Goal: Task Accomplishment & Management: Complete application form

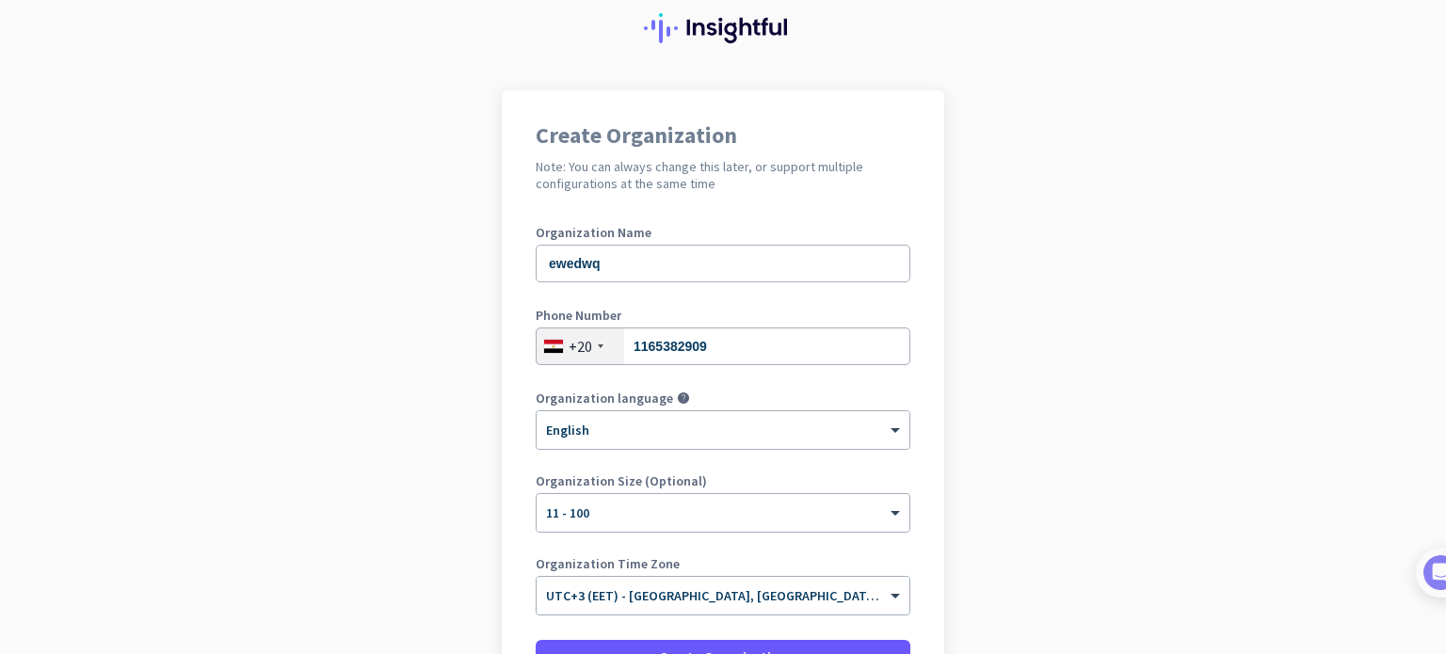
scroll to position [256, 0]
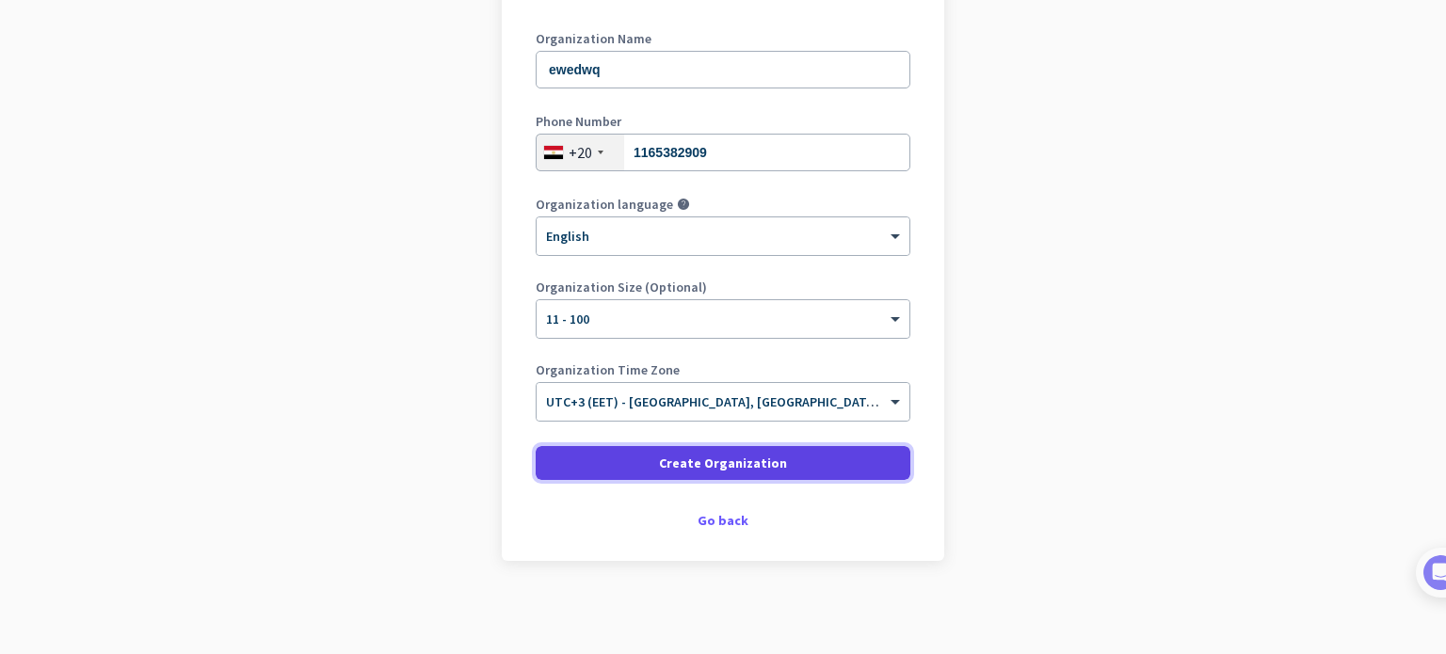
click at [741, 466] on span "Create Organization" at bounding box center [723, 463] width 128 height 19
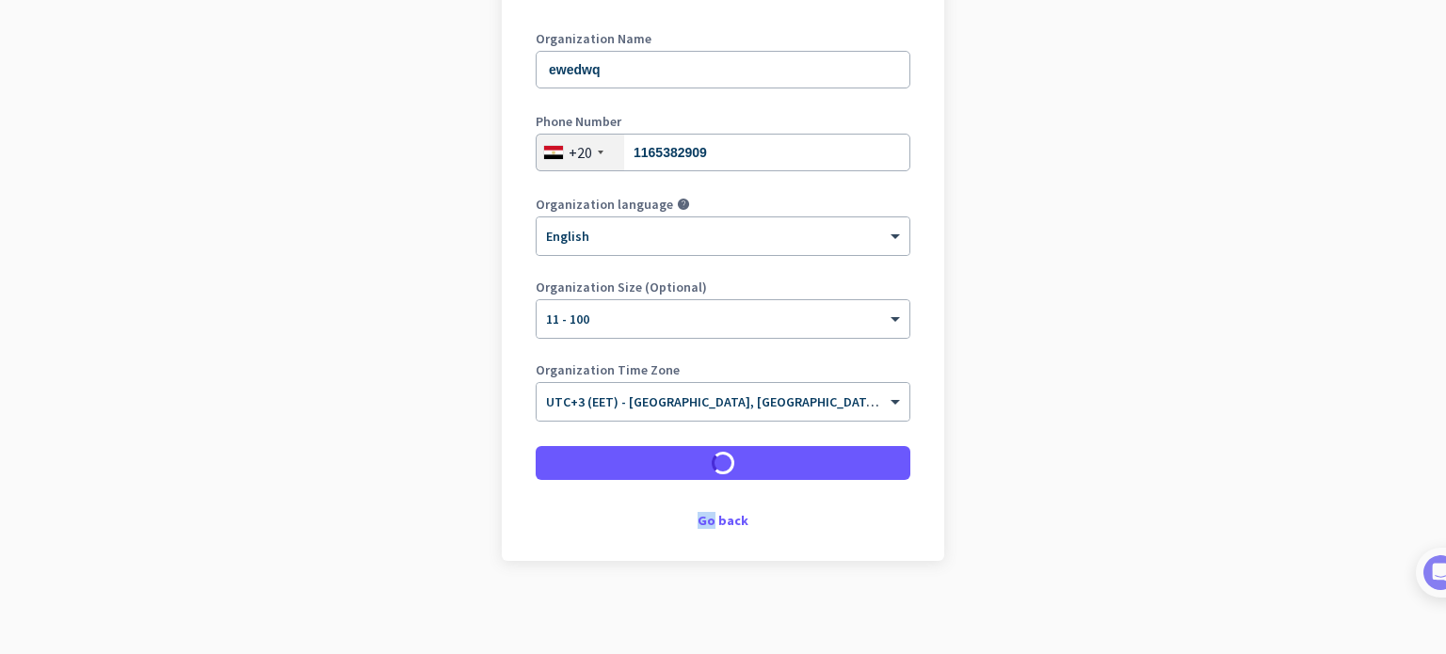
click at [741, 466] on div "Create Organization" at bounding box center [723, 463] width 375 height 34
click at [310, 302] on app-onboarding-organization "Create Organization Note: You can always change this later, or support multiple…" at bounding box center [723, 275] width 1446 height 759
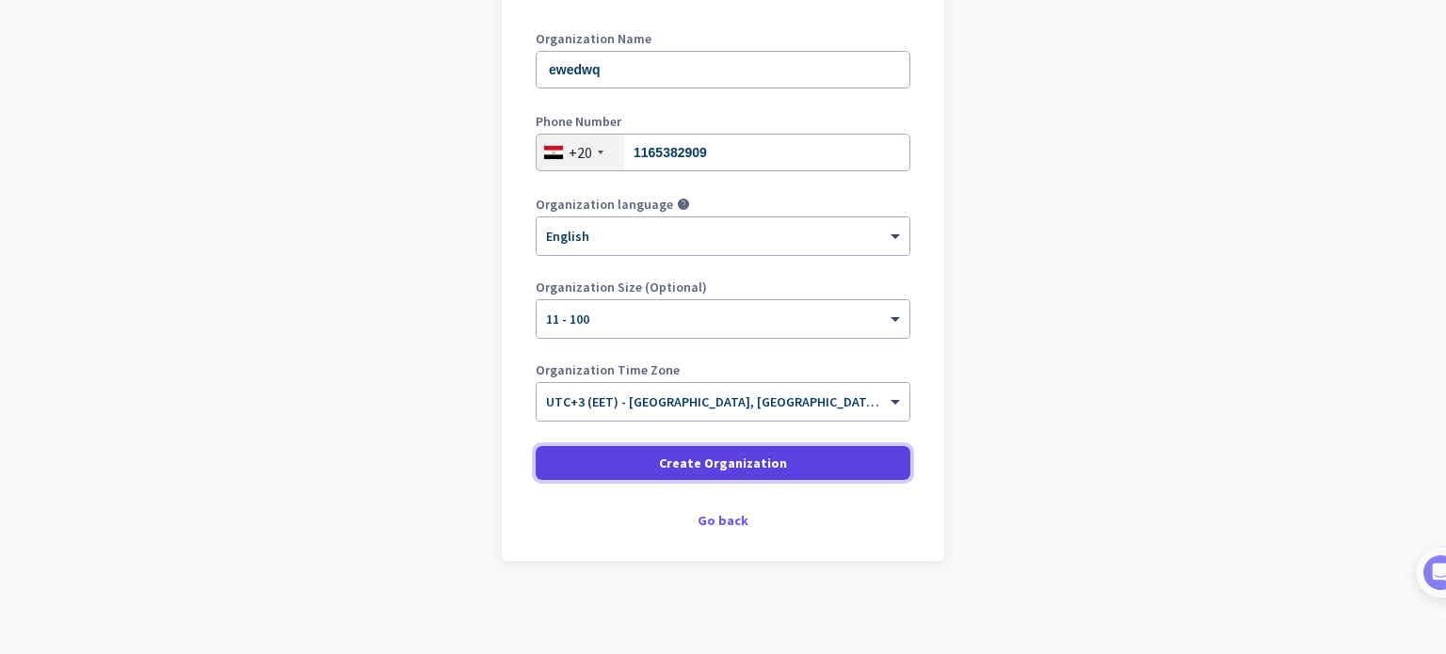
click at [688, 461] on span "Create Organization" at bounding box center [723, 463] width 128 height 19
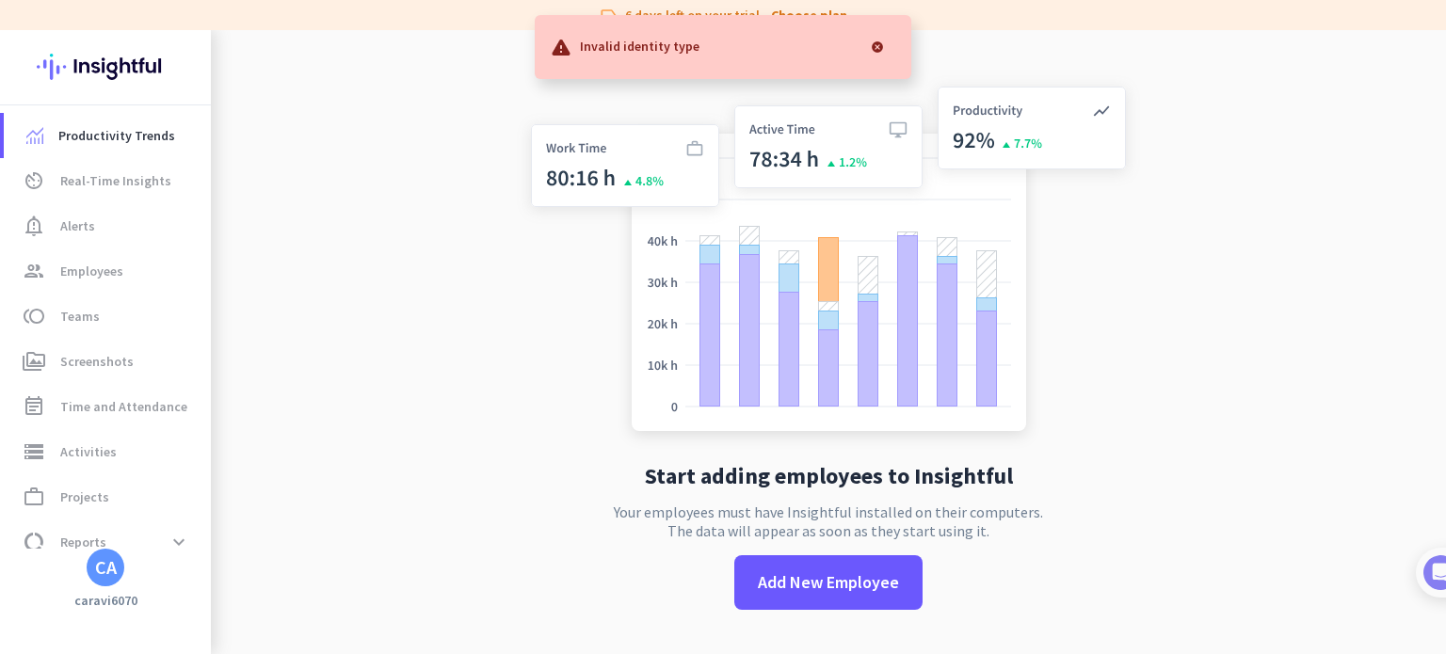
click at [873, 41] on div at bounding box center [878, 47] width 38 height 38
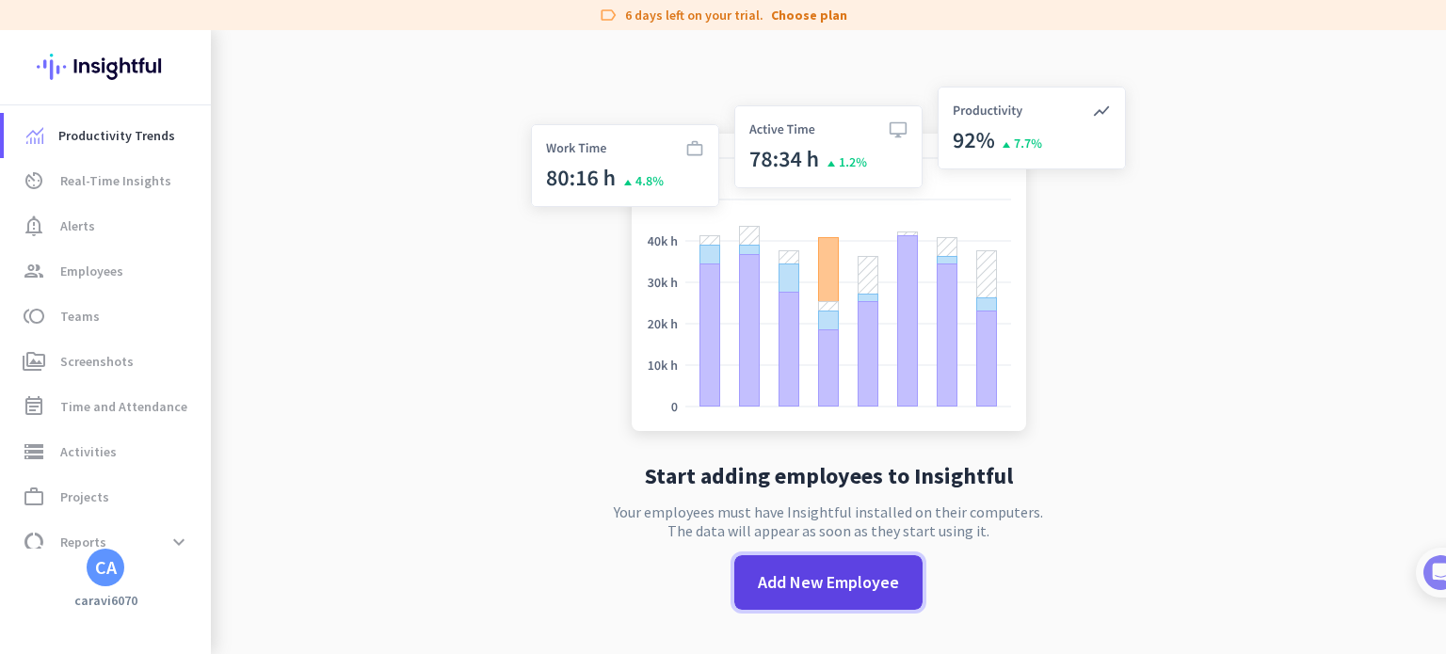
click at [794, 588] on span "Add New Employee" at bounding box center [828, 583] width 141 height 24
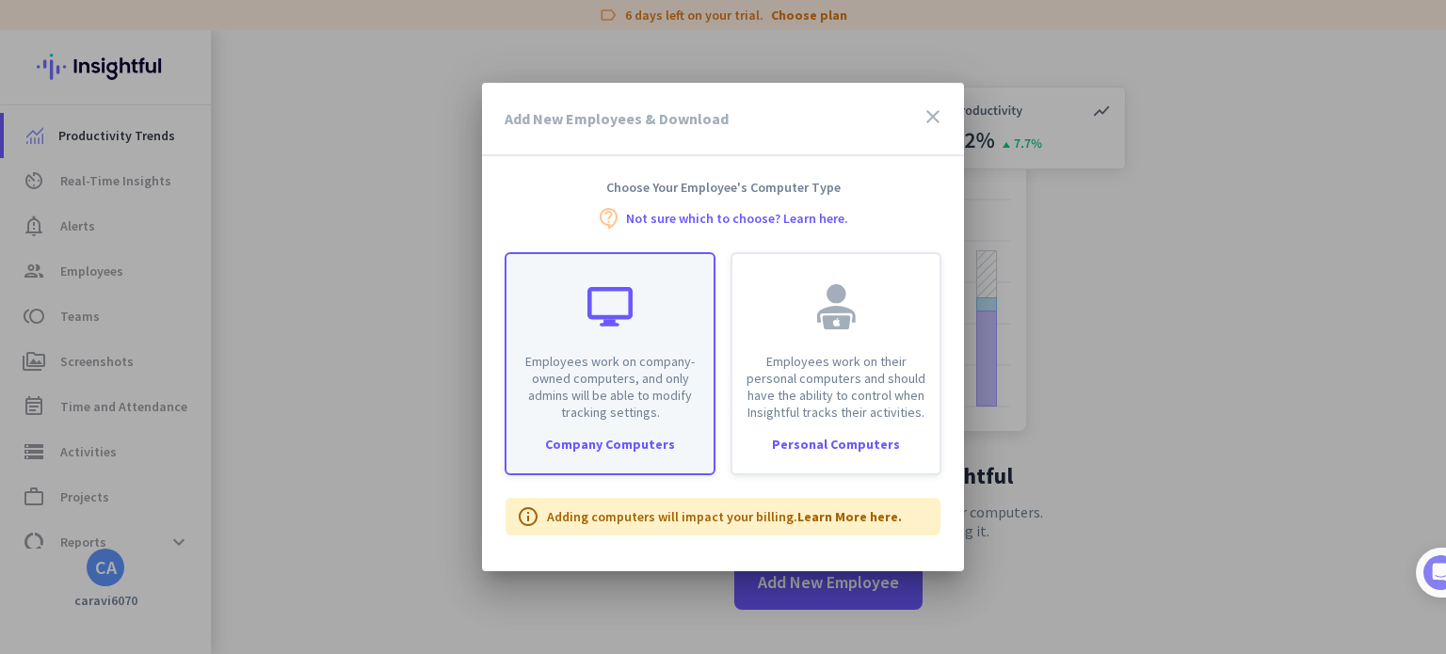
drag, startPoint x: 518, startPoint y: 354, endPoint x: 700, endPoint y: 453, distance: 206.9
click at [700, 453] on div "Employees work on company-owned computers, and only admins will be able to modi…" at bounding box center [610, 363] width 211 height 223
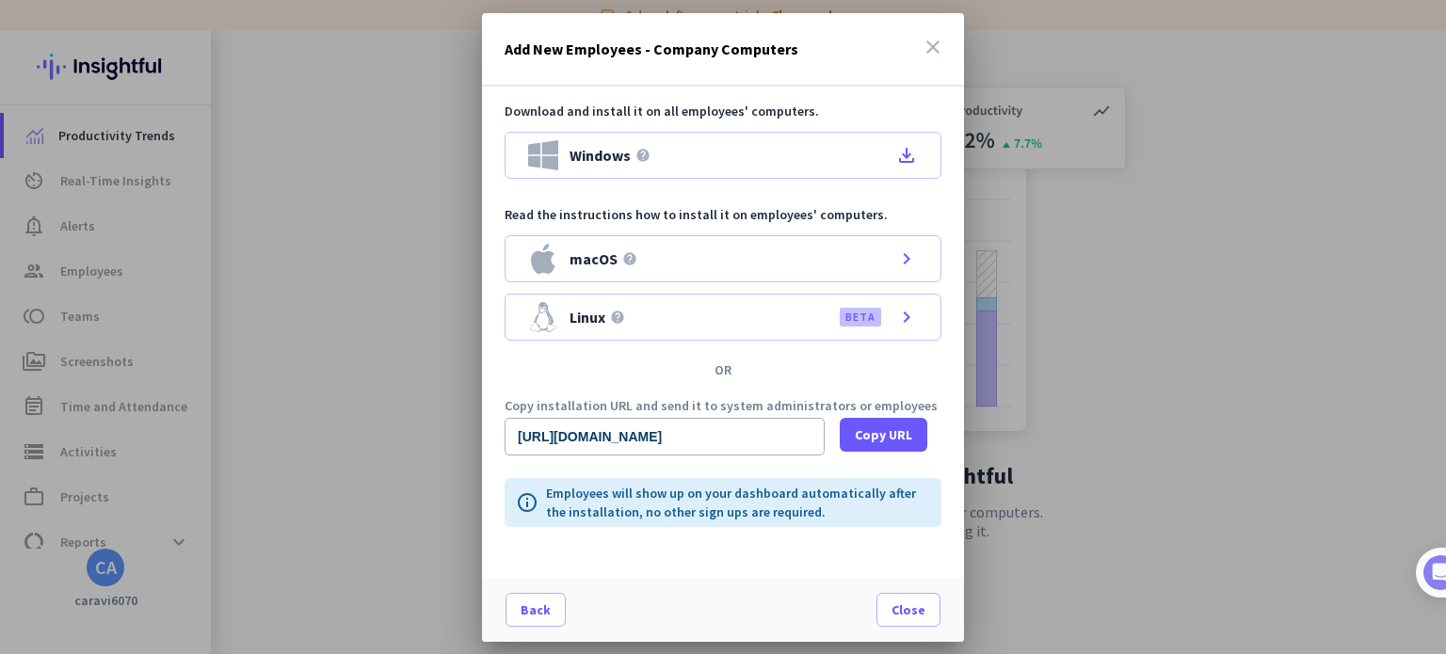
click at [934, 48] on icon "close" at bounding box center [933, 47] width 23 height 23
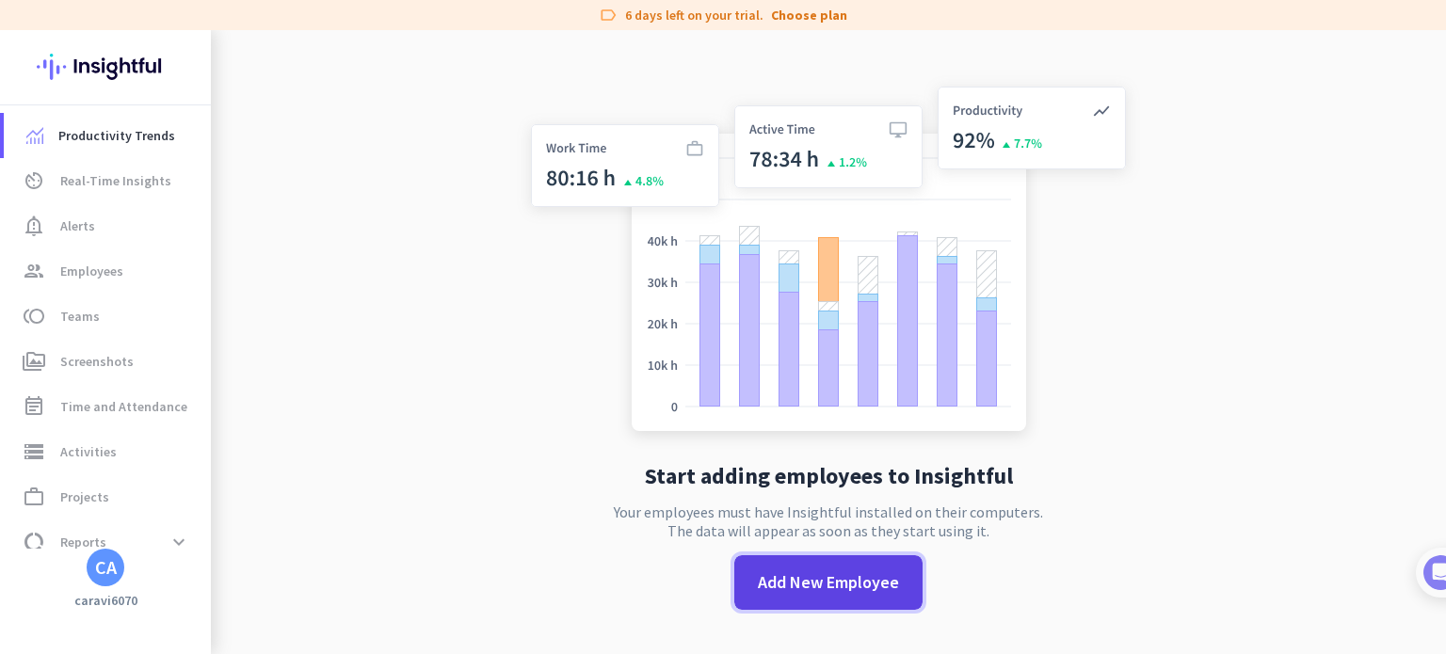
click at [799, 575] on span "Add New Employee" at bounding box center [828, 583] width 141 height 24
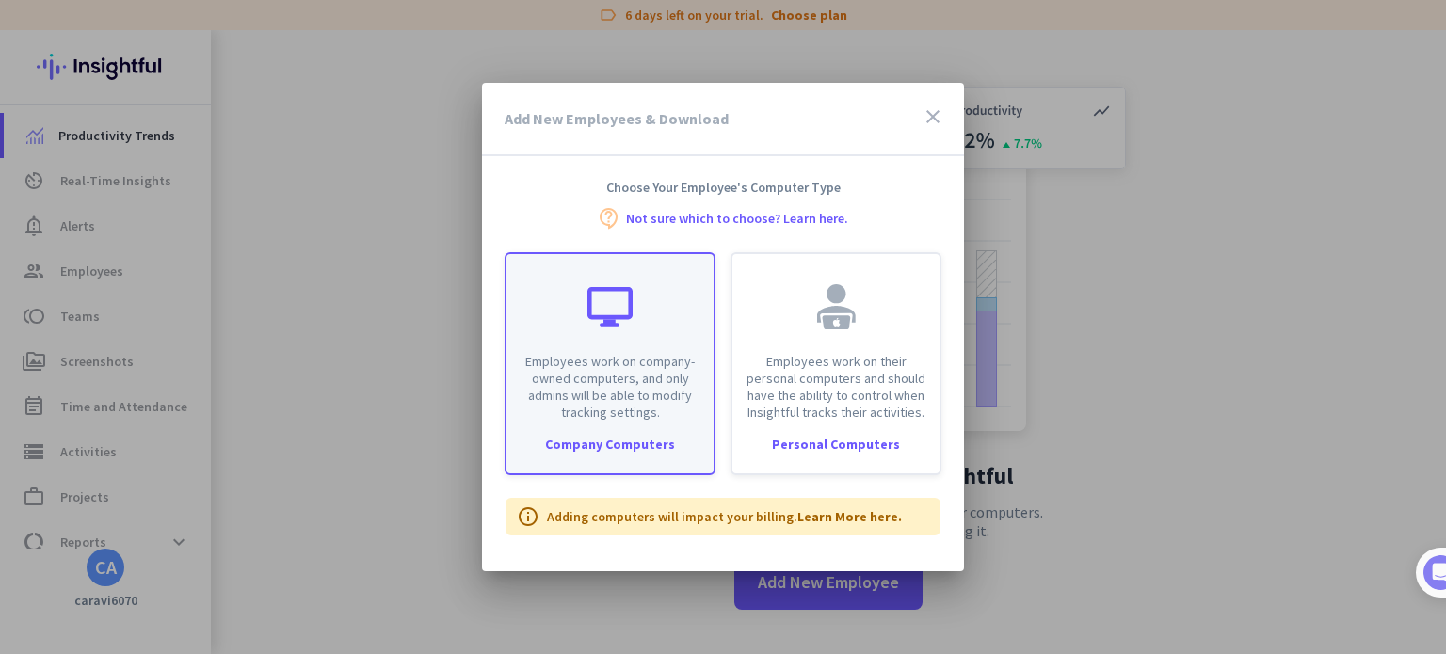
copy p "Employees work on company-owned computers, and only admins will be able to modi…"
drag, startPoint x: 559, startPoint y: 367, endPoint x: 692, endPoint y: 425, distance: 144.7
click at [692, 425] on div "Employees work on company-owned computers, and only admins will be able to modi…" at bounding box center [610, 363] width 211 height 223
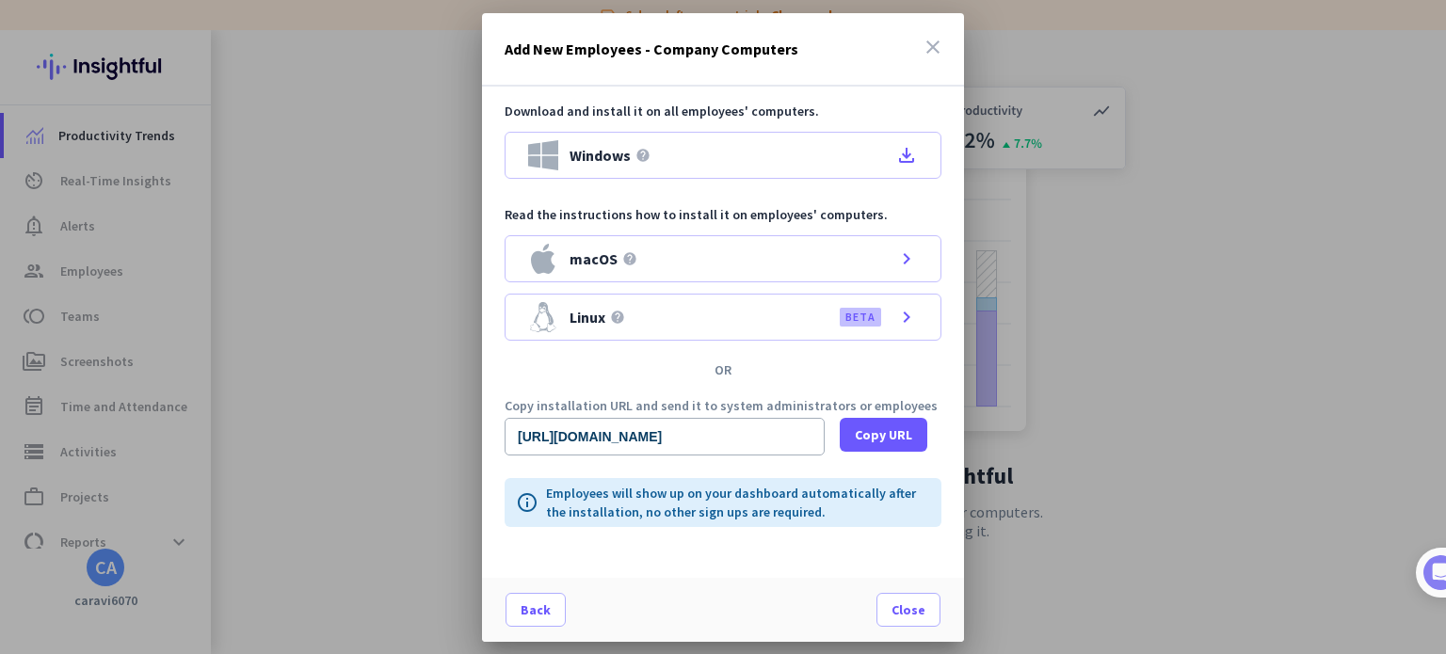
click at [938, 37] on icon "close" at bounding box center [933, 47] width 23 height 23
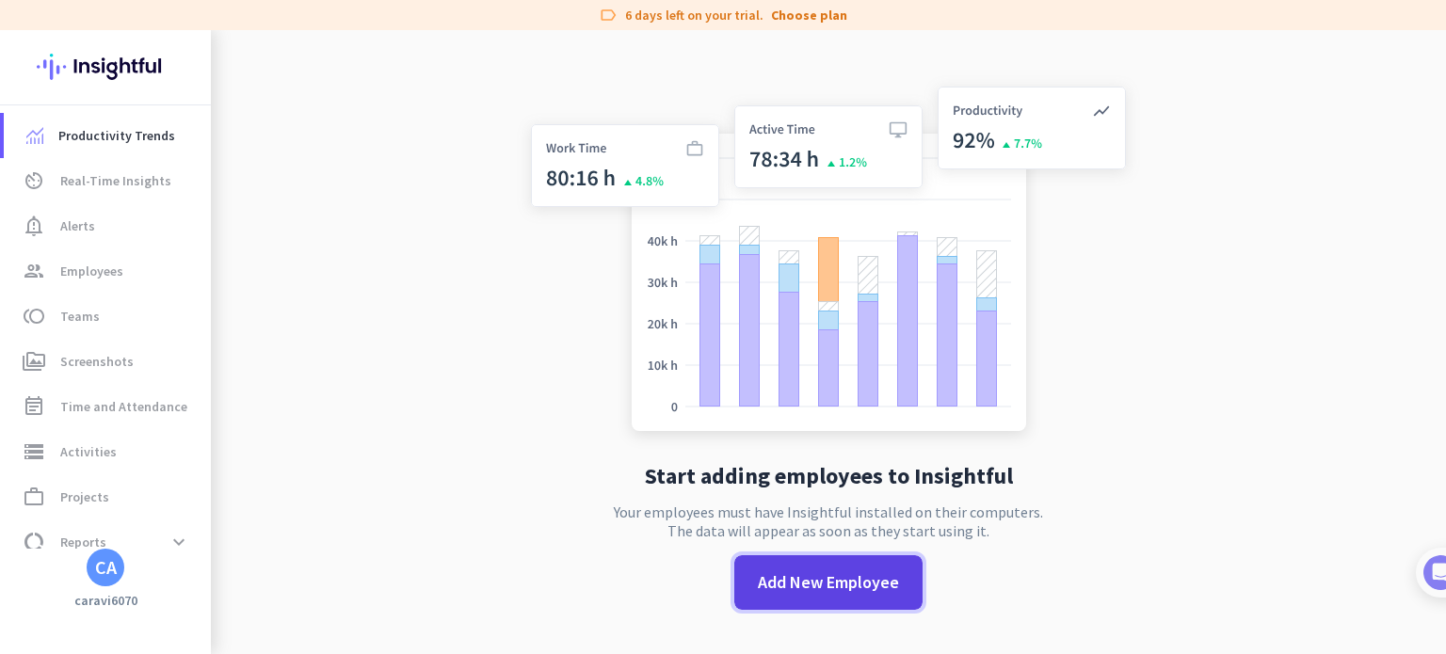
click at [783, 572] on span "Add New Employee" at bounding box center [828, 583] width 141 height 24
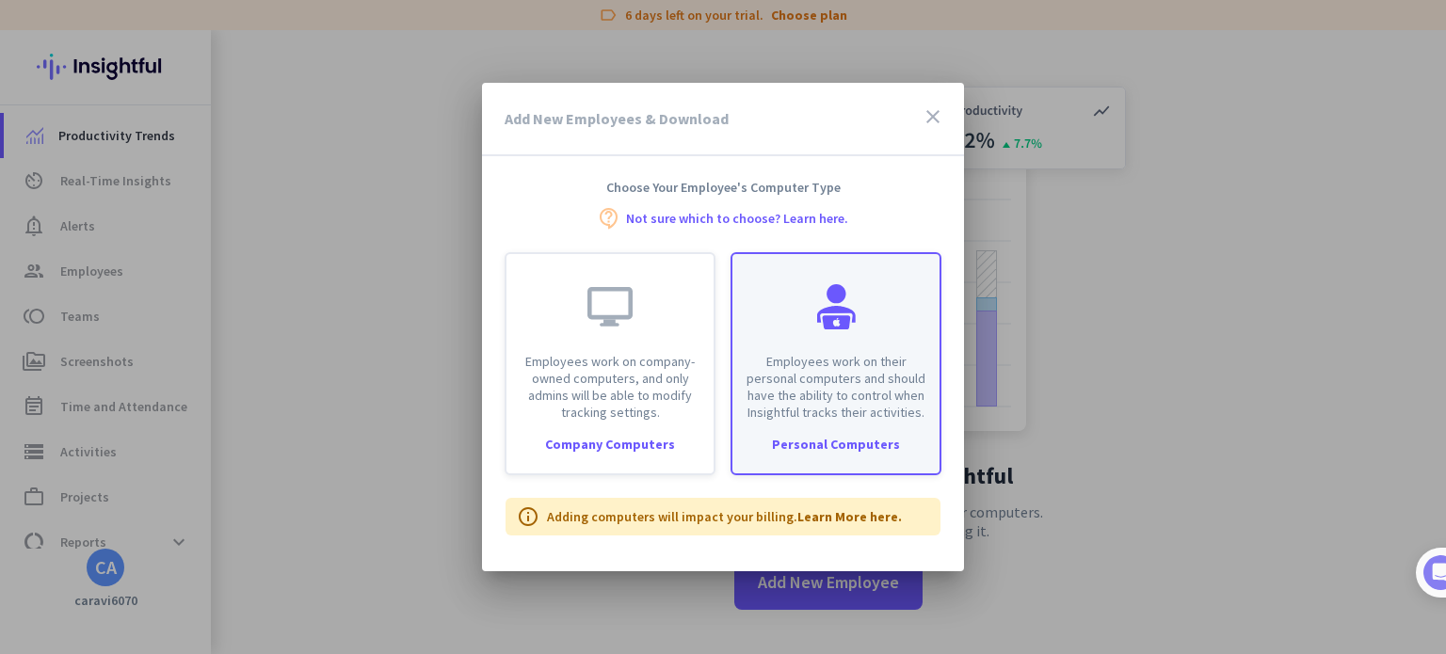
copy p "Employees work on their personal computers and should have the ability to contr…"
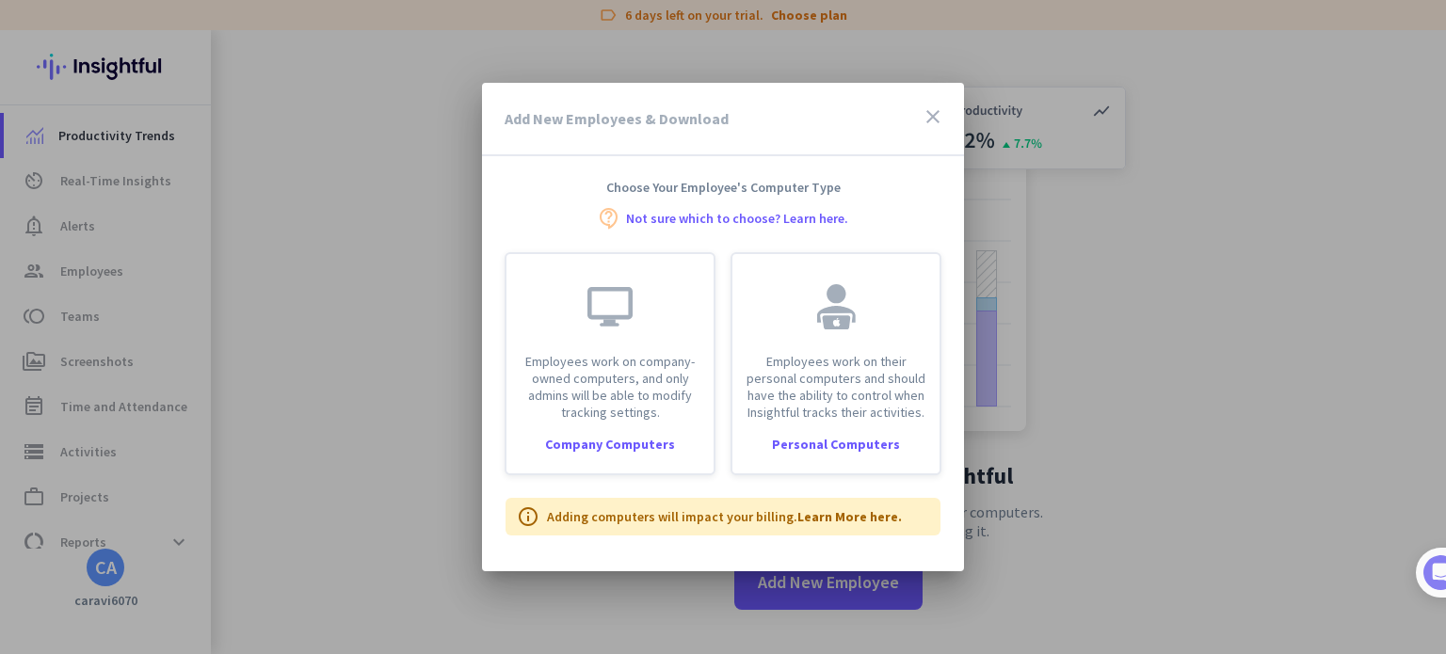
drag, startPoint x: 755, startPoint y: 347, endPoint x: 481, endPoint y: 226, distance: 299.7
click at [481, 226] on div "Add New Employees & Download close Choose Your Employee's Computer Type contact…" at bounding box center [723, 327] width 1446 height 654
drag, startPoint x: 528, startPoint y: 169, endPoint x: 527, endPoint y: 200, distance: 31.1
click at [529, 170] on div "Add New Employees & Download close Choose Your Employee's Computer Type contact…" at bounding box center [723, 321] width 482 height 476
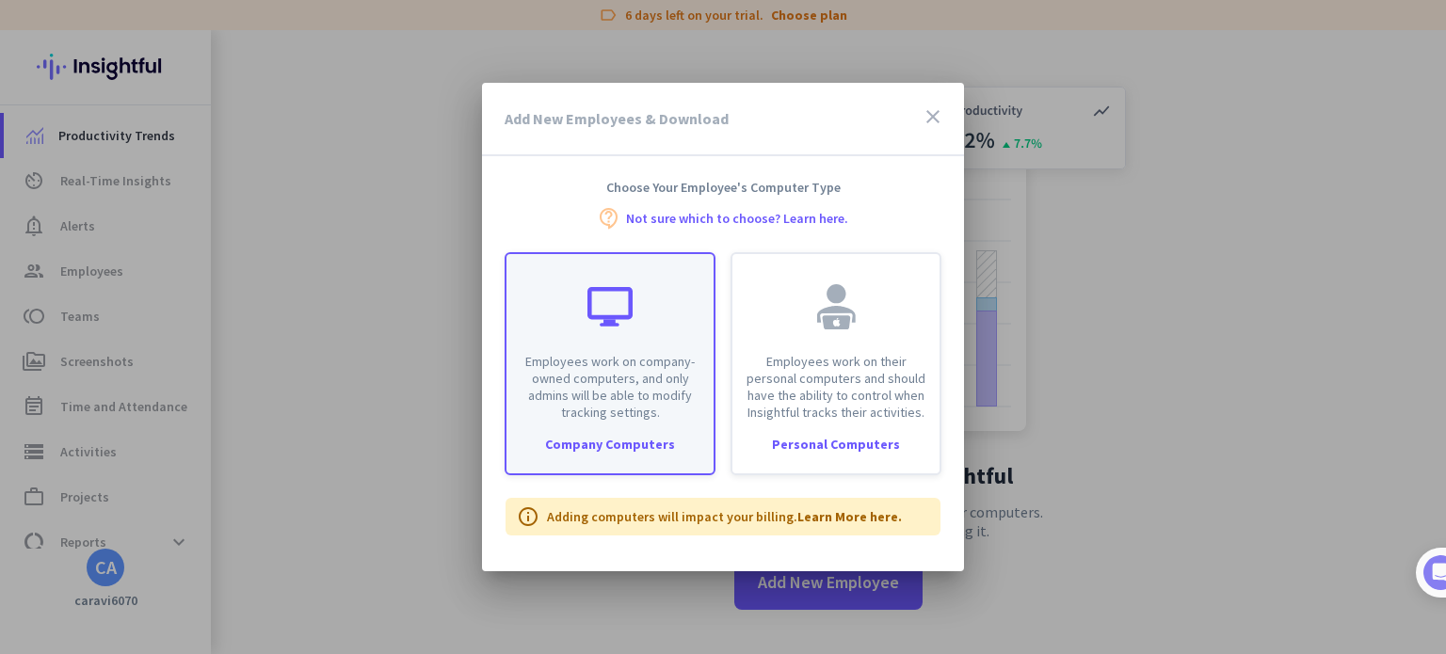
click at [605, 311] on div at bounding box center [610, 306] width 45 height 45
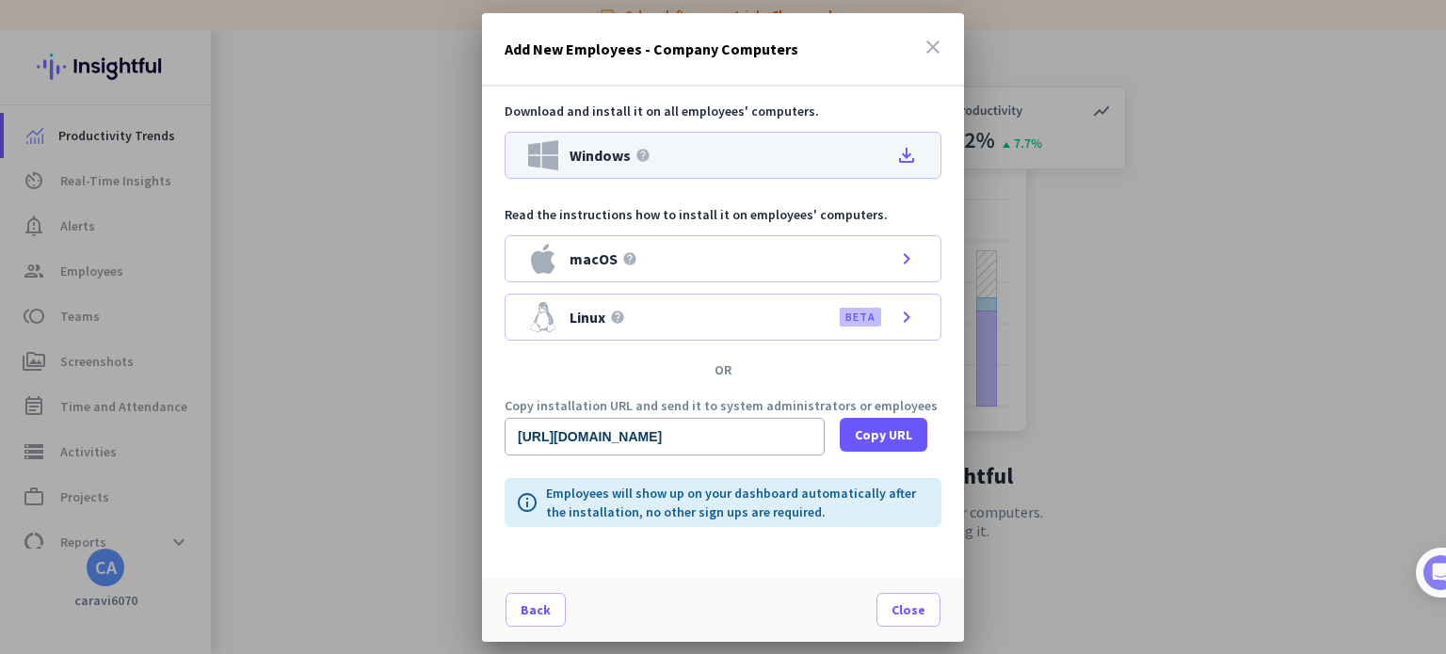
click at [663, 157] on div "Windows help file_download" at bounding box center [723, 155] width 437 height 47
click at [928, 47] on icon "close" at bounding box center [933, 47] width 23 height 23
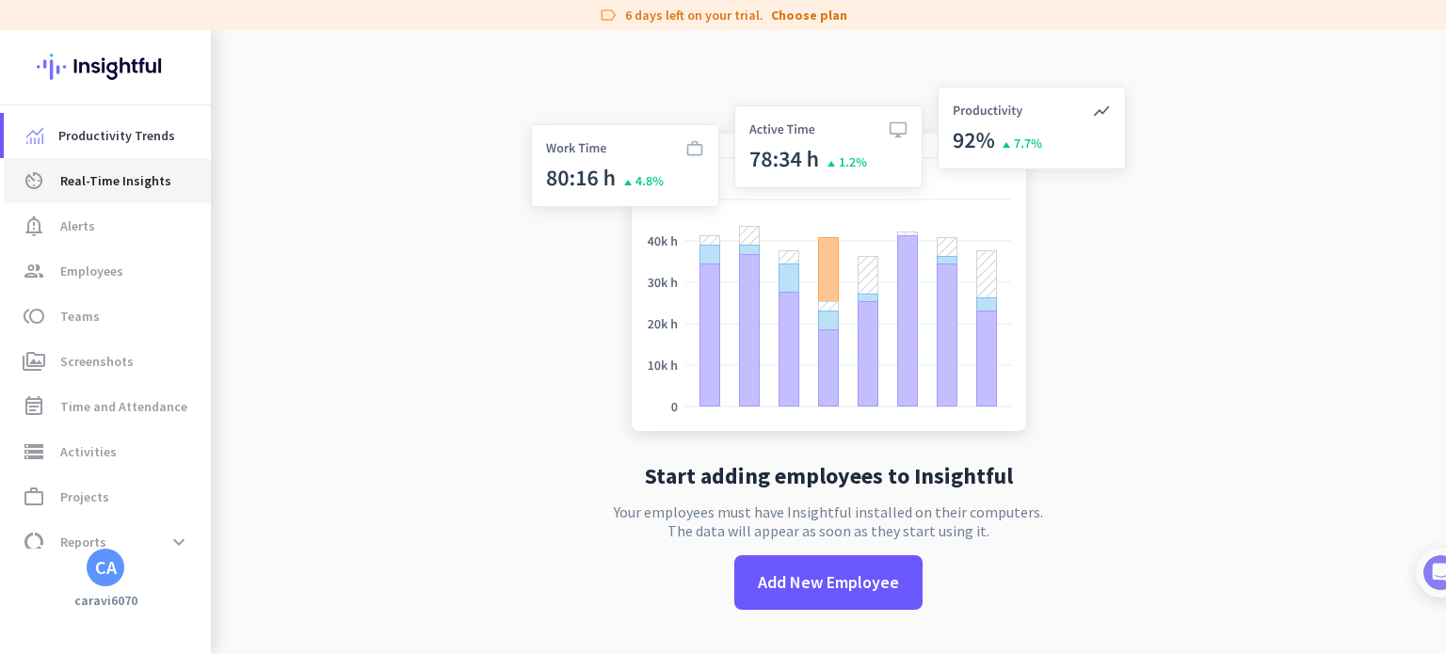
click at [134, 188] on span "Real-Time Insights" at bounding box center [115, 181] width 111 height 23
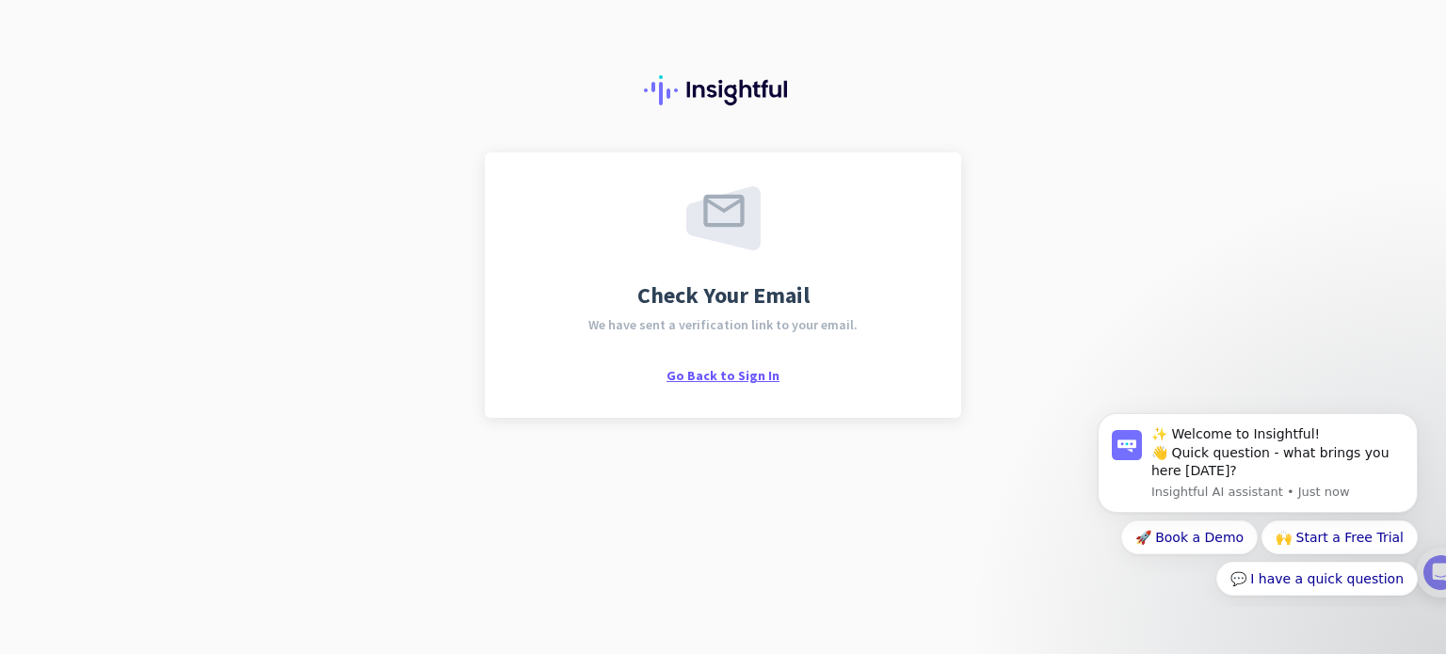
click at [716, 372] on span "Go Back to Sign In" at bounding box center [723, 375] width 113 height 17
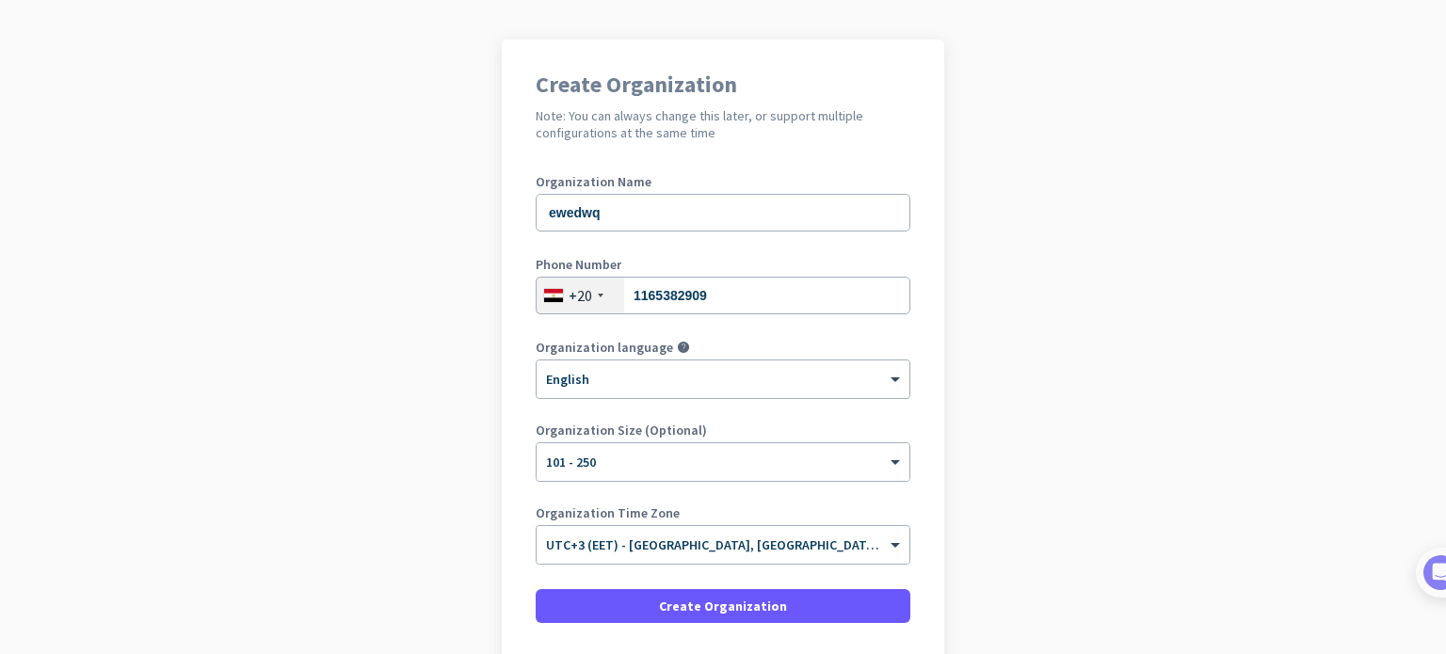
scroll to position [256, 0]
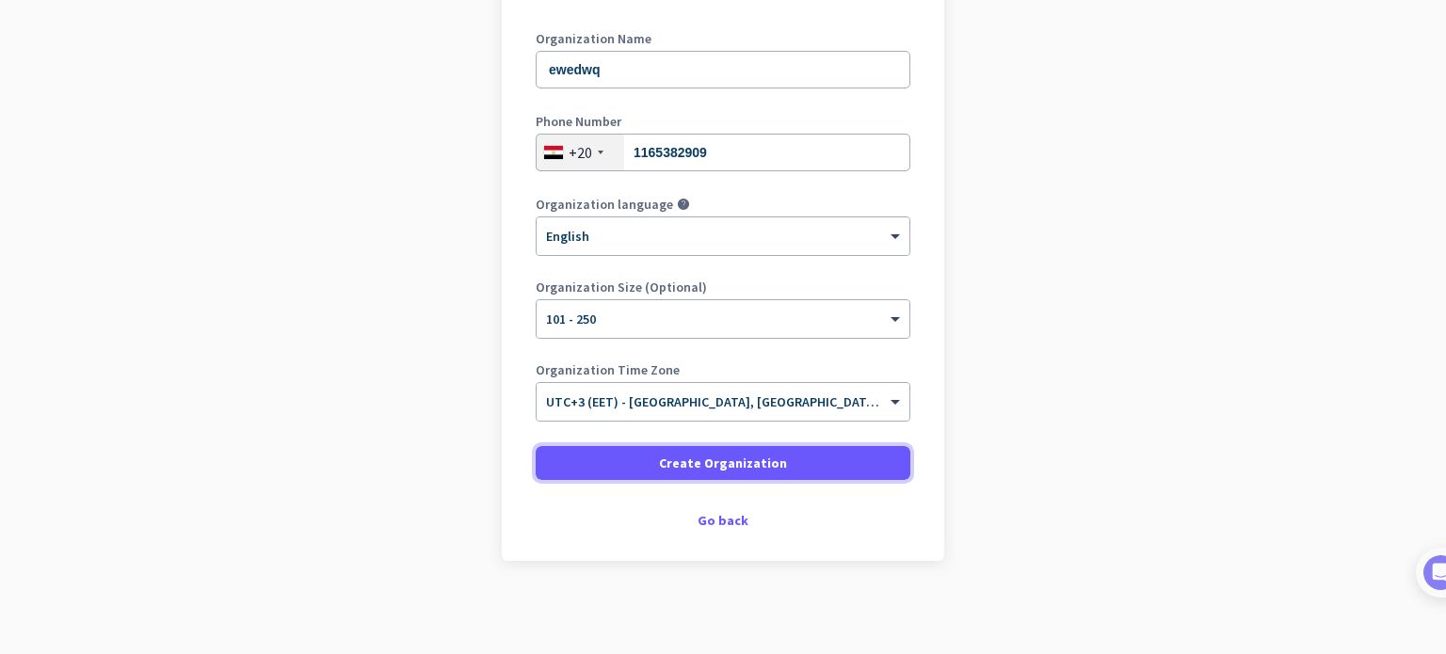
click at [623, 459] on span at bounding box center [723, 463] width 375 height 45
